Goal: Information Seeking & Learning: Learn about a topic

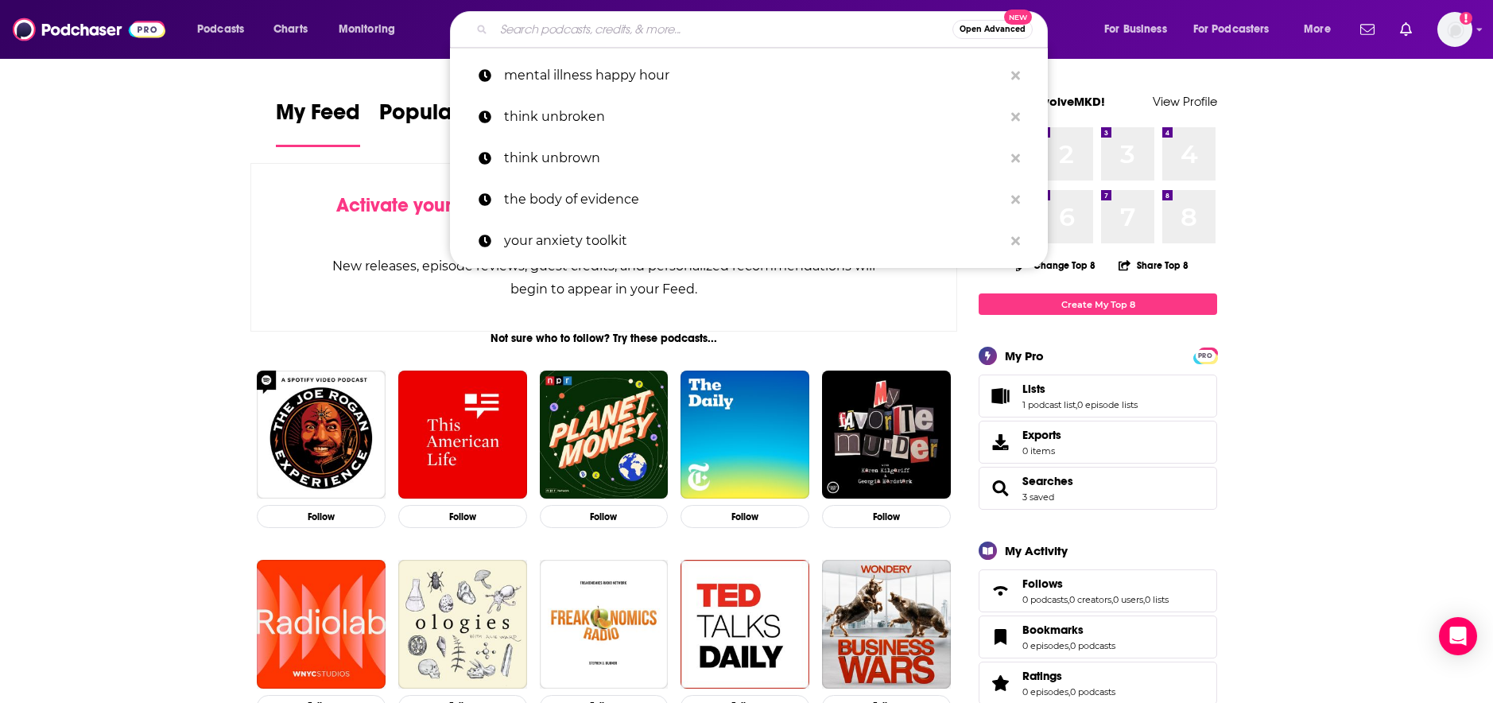
click at [711, 23] on input "Search podcasts, credits, & more..." at bounding box center [723, 29] width 459 height 25
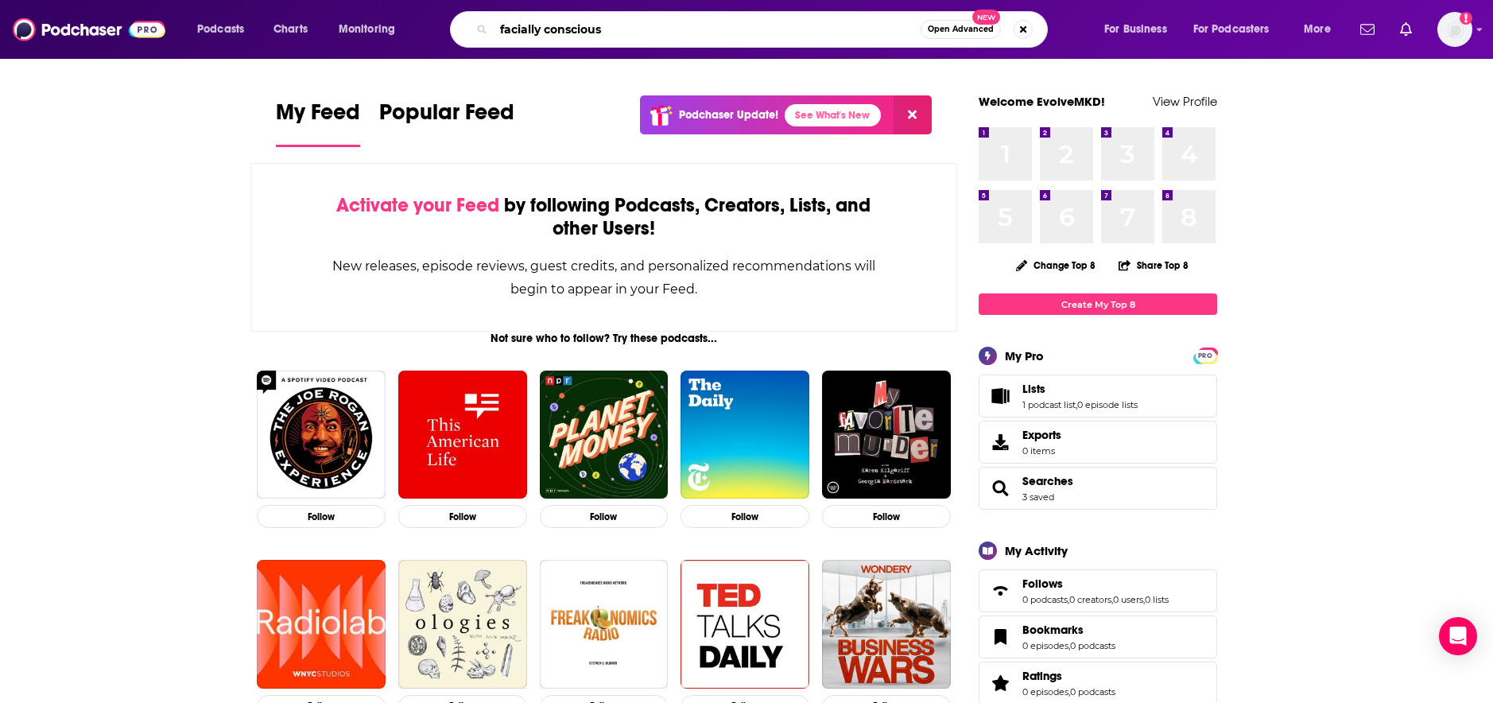
type input "facially conscious"
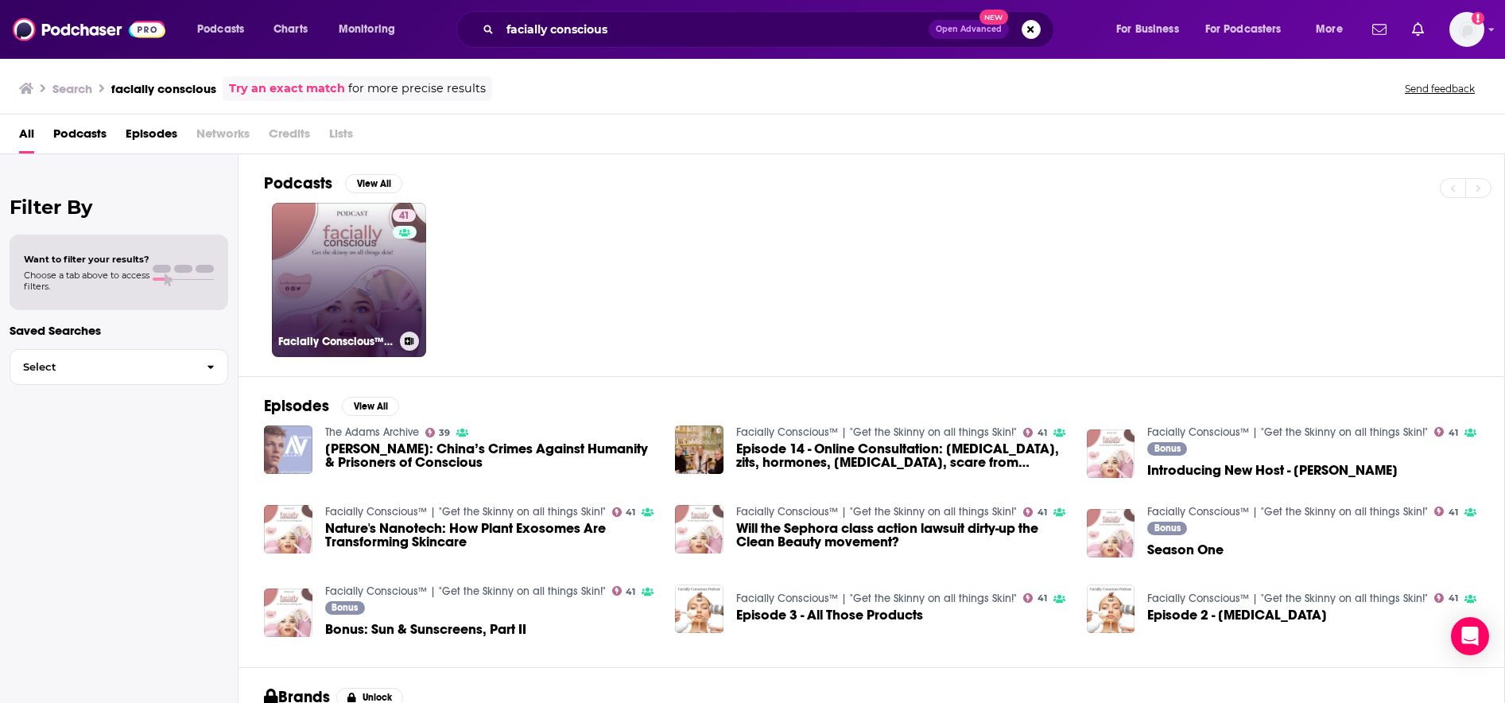
click at [377, 279] on link "41 Facially Conscious™ | "Get the Skinny on all things Skin!"" at bounding box center [349, 280] width 154 height 154
